Goal: Ask a question

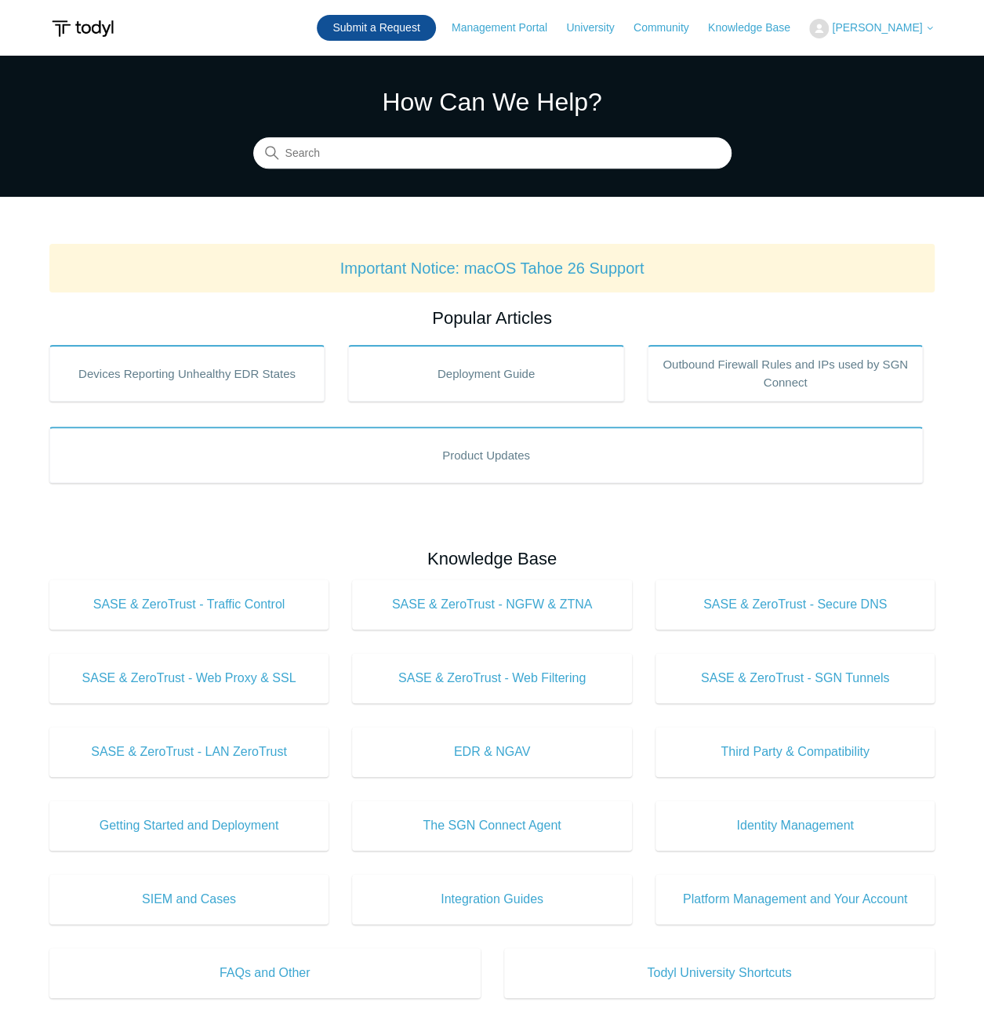
click at [382, 29] on link "Submit a Request" at bounding box center [376, 28] width 118 height 26
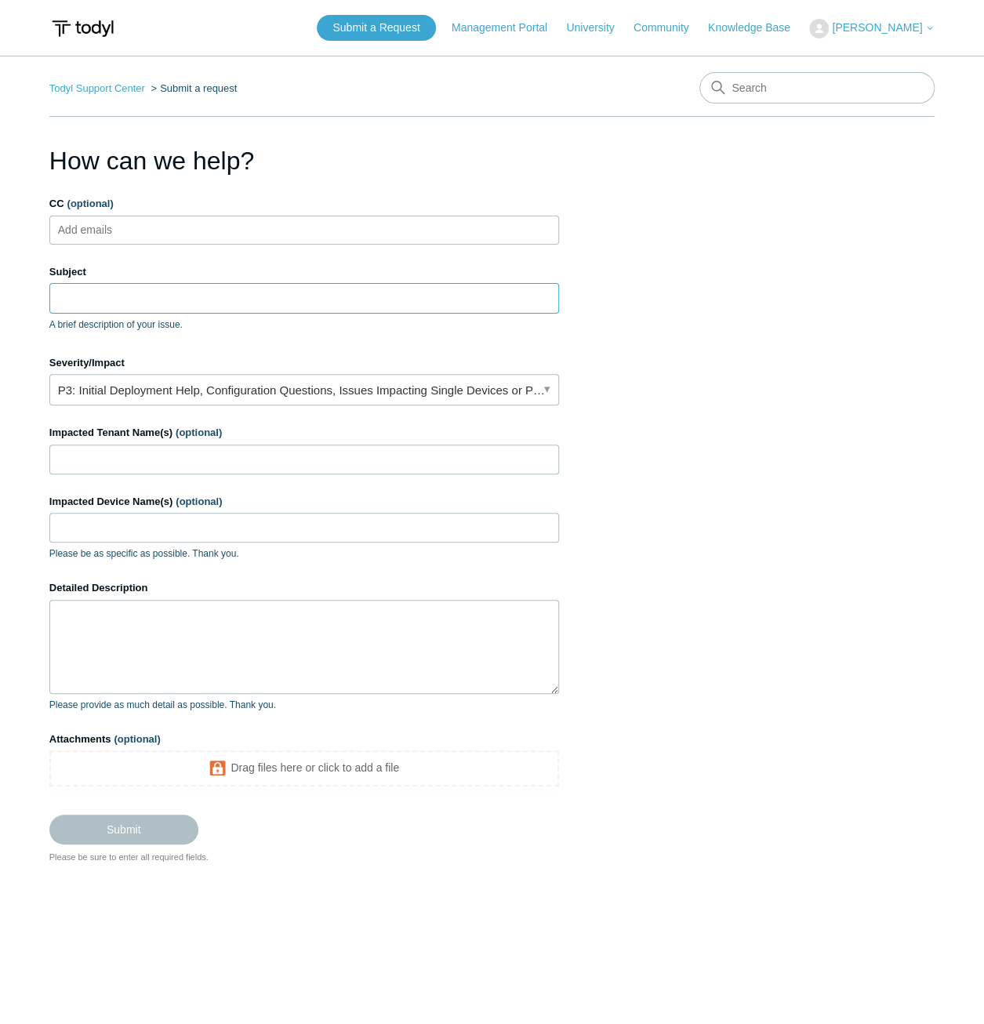
click at [353, 305] on input "Subject" at bounding box center [304, 298] width 510 height 30
click at [187, 303] on input "Subject" at bounding box center [304, 298] width 510 height 30
click at [245, 276] on label "Subject" at bounding box center [304, 272] width 510 height 16
click at [245, 283] on input "Subject" at bounding box center [304, 298] width 510 height 30
click at [235, 289] on input "Subject" at bounding box center [304, 298] width 510 height 30
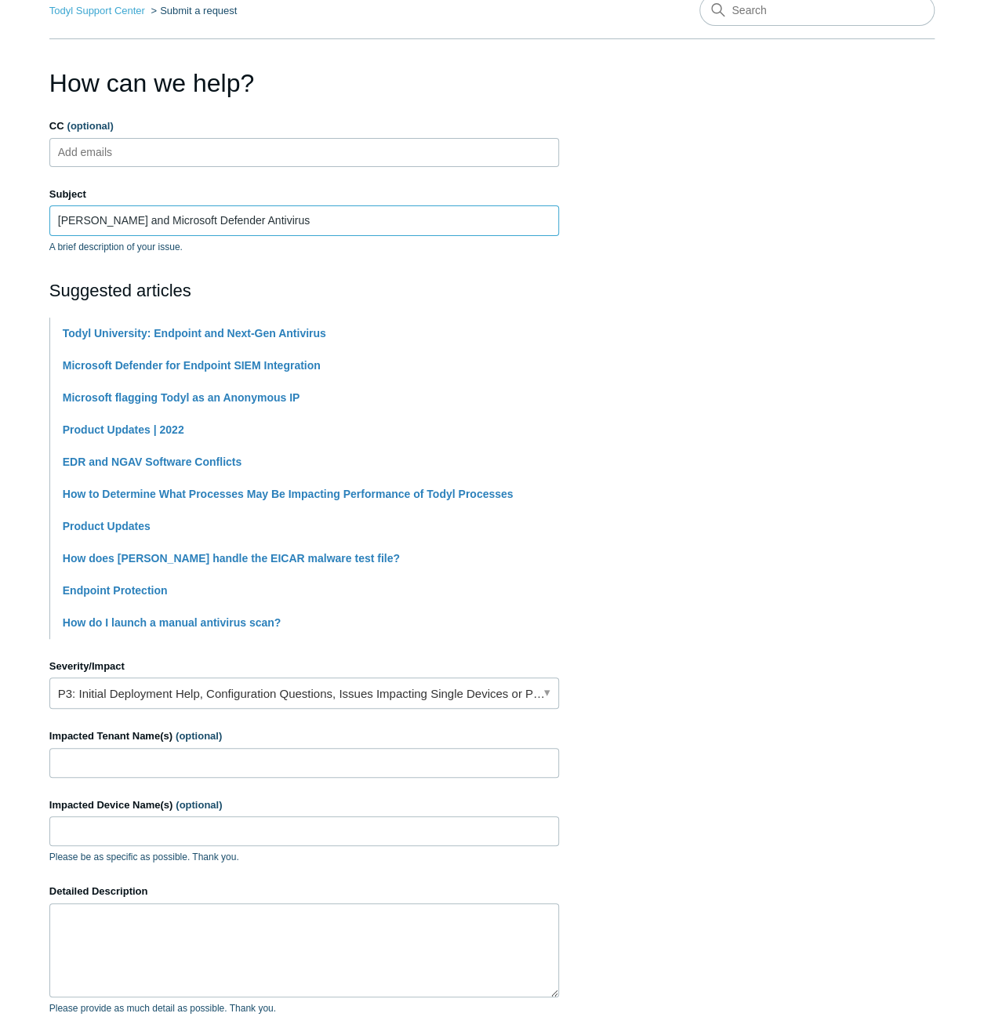
scroll to position [235, 0]
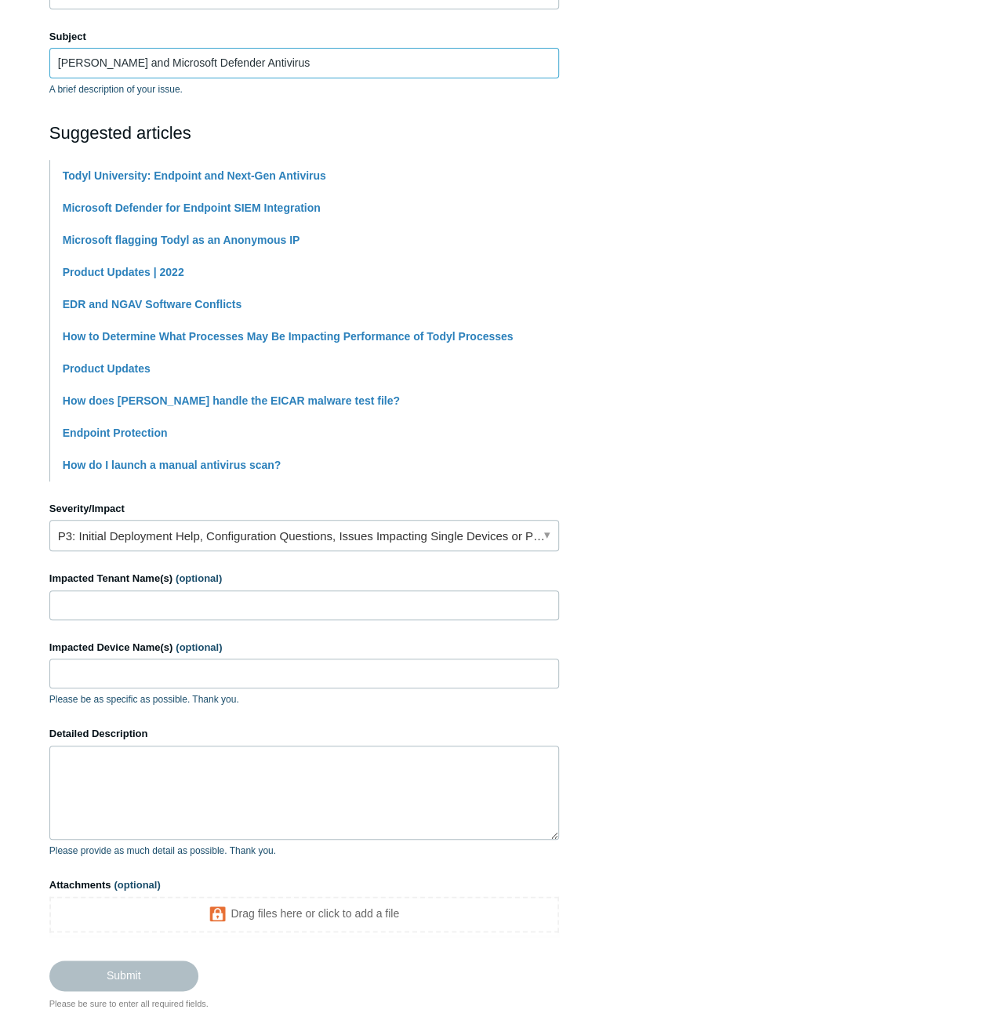
type input "[PERSON_NAME] and Microsoft Defender Antivirus"
click at [149, 778] on textarea "Detailed Description" at bounding box center [304, 793] width 510 height 94
click at [270, 766] on textarea "I have an engineering question." at bounding box center [304, 793] width 510 height 94
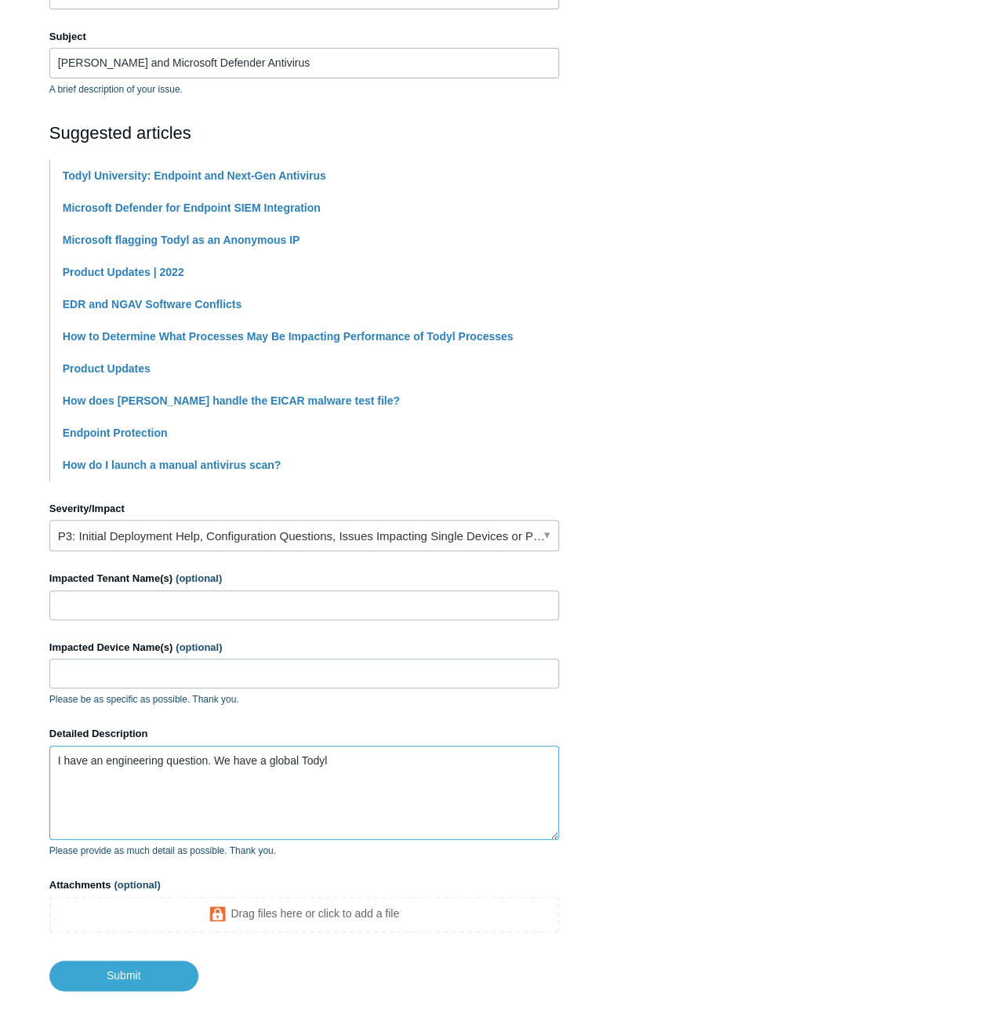
click at [379, 779] on textarea "I have an engineering question. We have a global Todyl" at bounding box center [304, 793] width 510 height 94
click at [433, 766] on textarea "I have an engineering question. We have a Todyl global endpoint policy" at bounding box center [304, 793] width 510 height 94
drag, startPoint x: 294, startPoint y: 802, endPoint x: 342, endPoint y: 846, distance: 64.9
click at [294, 802] on textarea "I have an engineering question. We have a Todyl global endpoint policy which in…" at bounding box center [304, 793] width 510 height 94
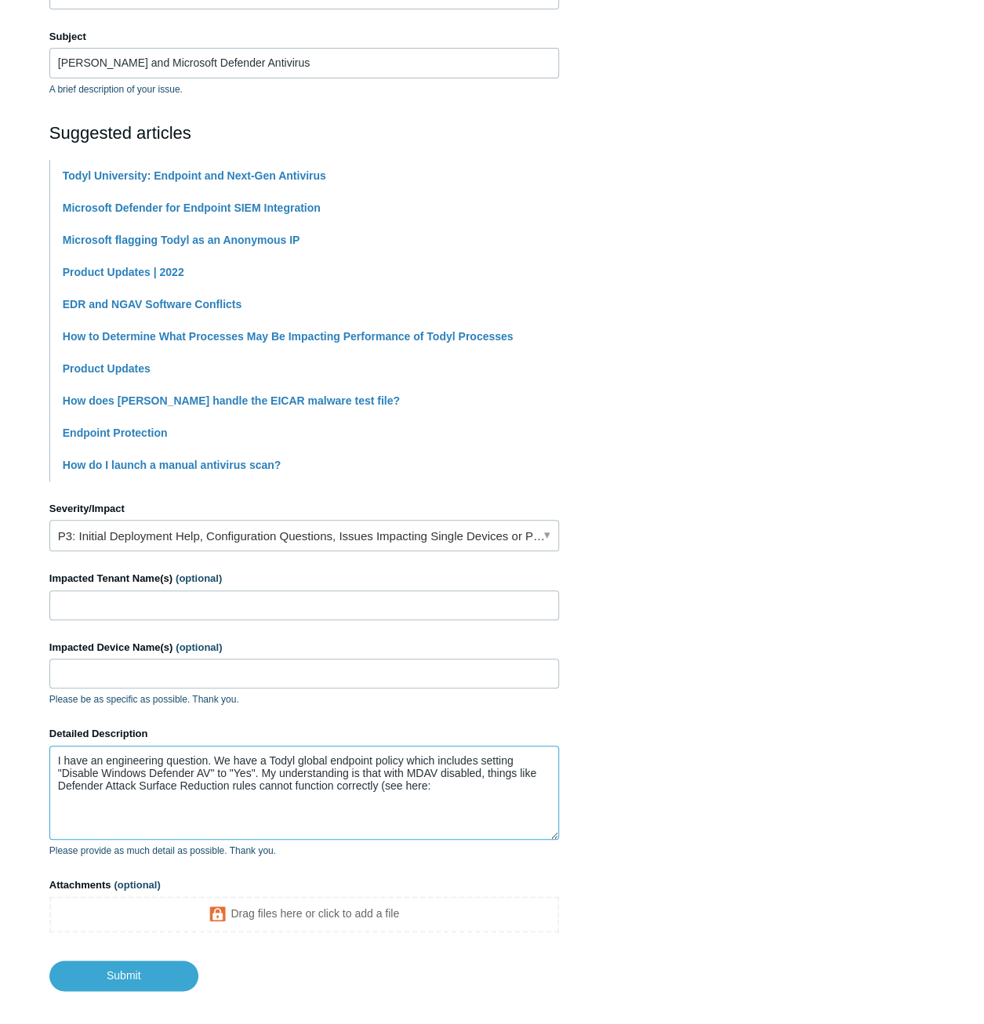
paste textarea "[URL][DOMAIN_NAME]"
click at [341, 824] on textarea "I have an engineering question. We have a Todyl global endpoint policy which in…" at bounding box center [304, 793] width 510 height 94
paste textarea "Enabling Windows Defender will not degrade the capabilities of Todyl's EDR/NGAV"
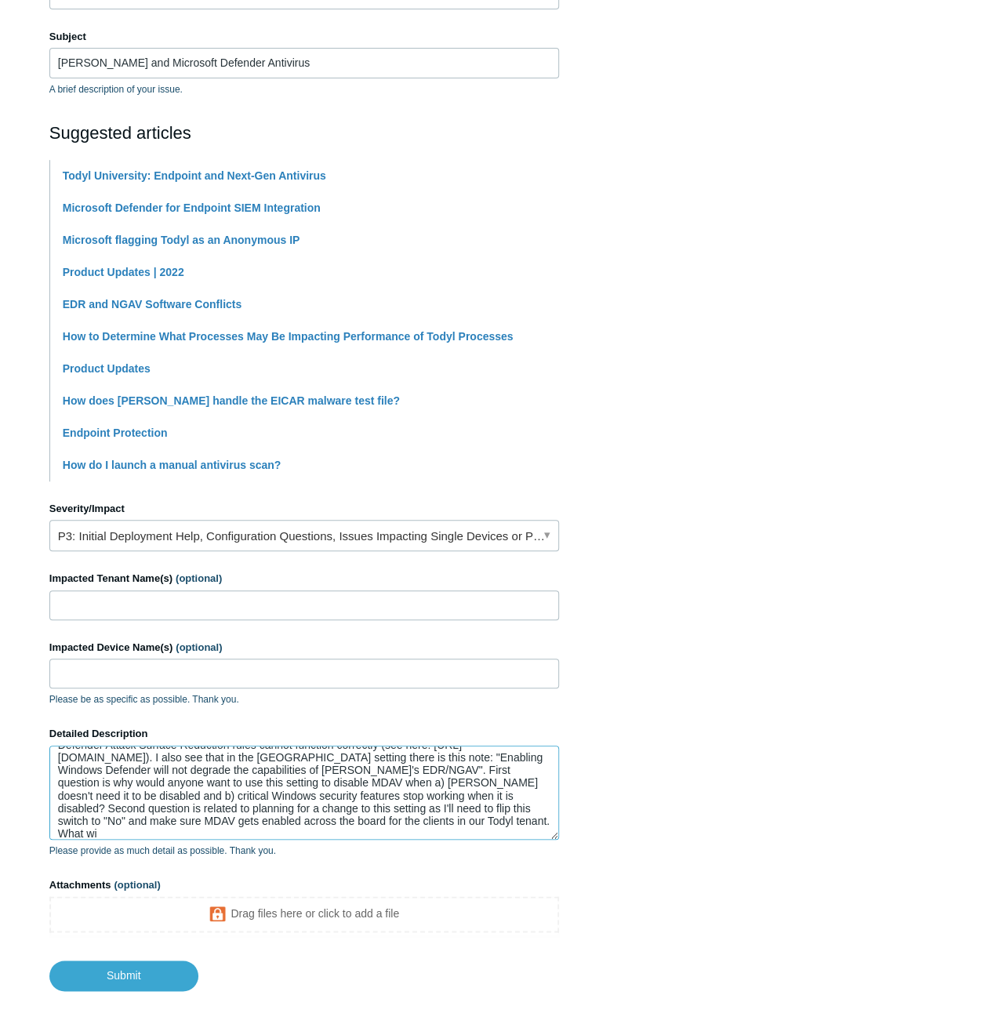
scroll to position [53, 0]
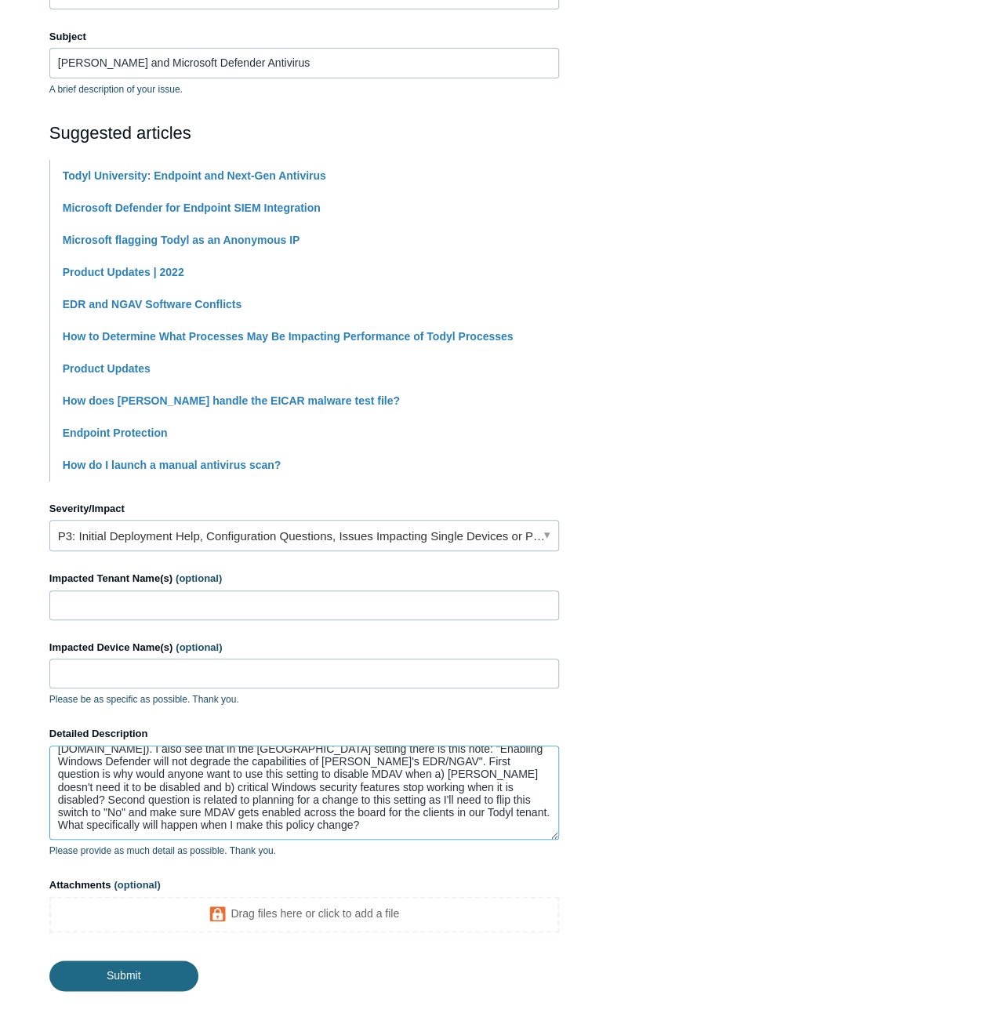
type textarea "I have an engineering question. We have a Todyl global endpoint policy which in…"
click at [143, 979] on input "Submit" at bounding box center [123, 975] width 149 height 31
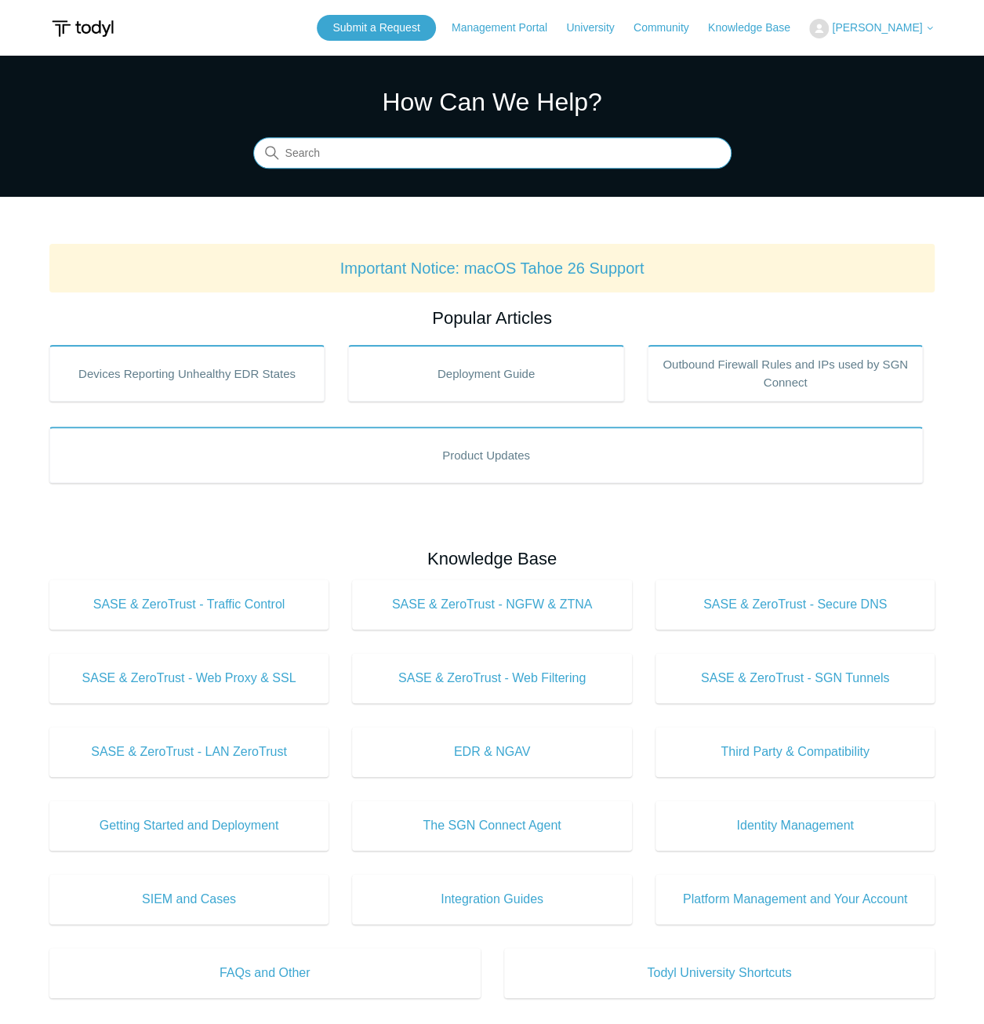
click at [306, 142] on input "Search" at bounding box center [492, 153] width 478 height 31
paste input "https://support.todyl.com/"
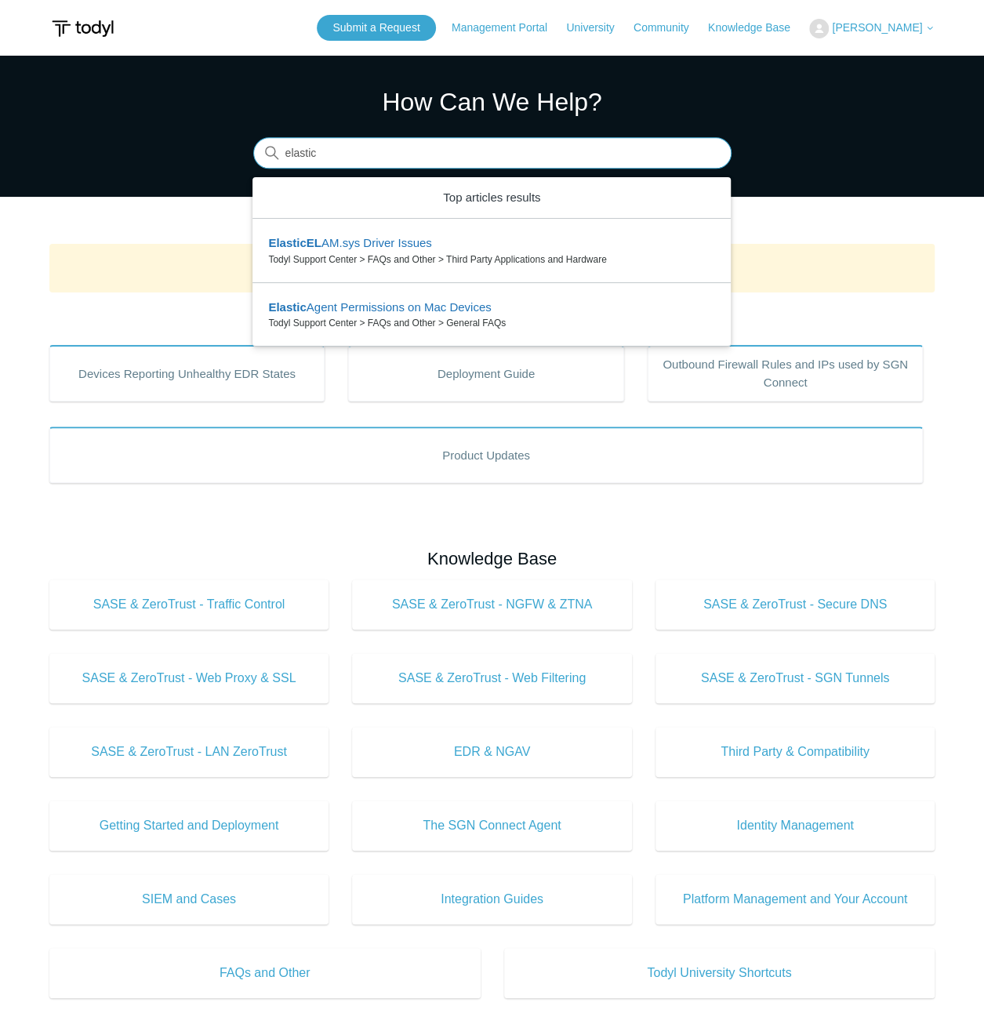
type input "elastic"
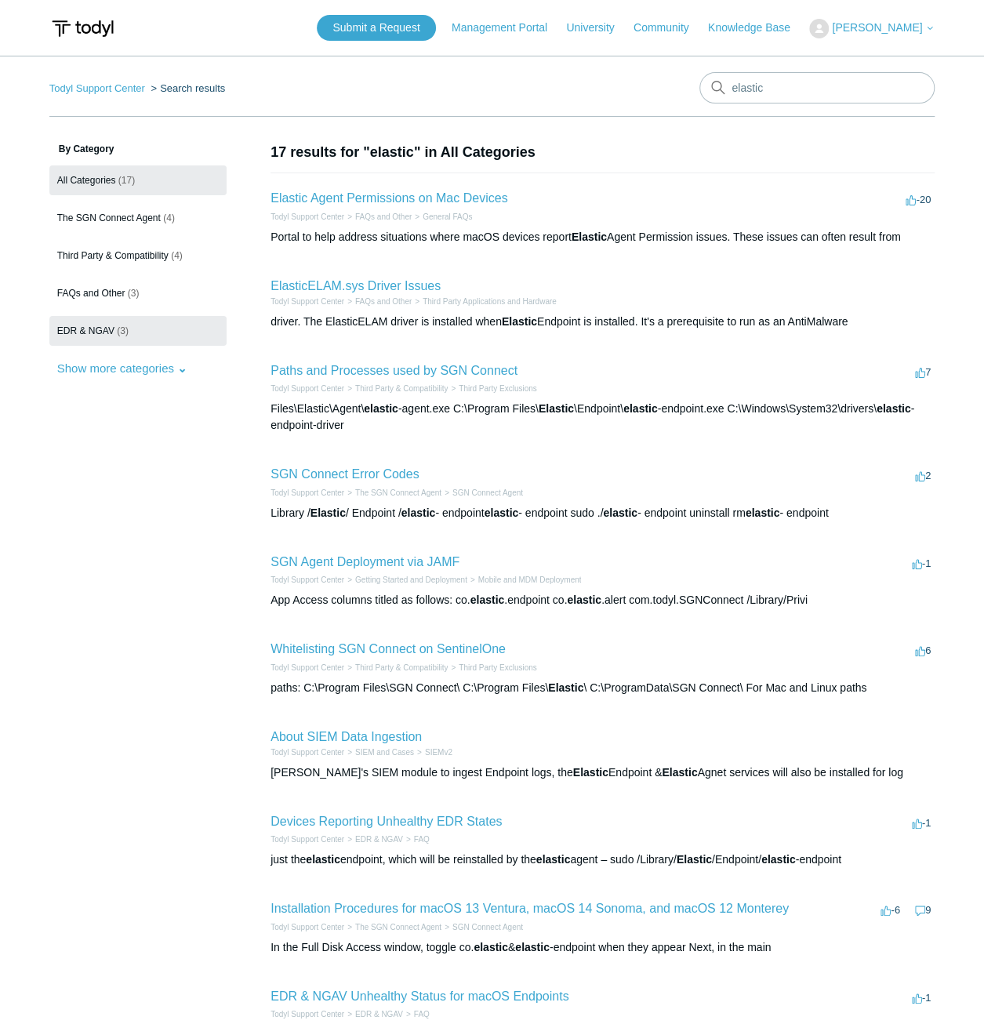
click at [72, 324] on link "EDR & NGAV (3)" at bounding box center [137, 331] width 177 height 30
